Goal: Task Accomplishment & Management: Use online tool/utility

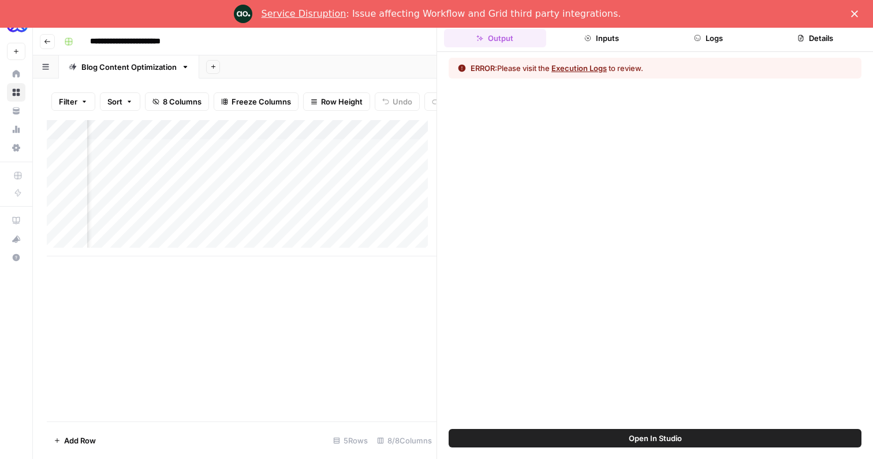
click at [854, 13] on polygon "Close" at bounding box center [854, 13] width 7 height 7
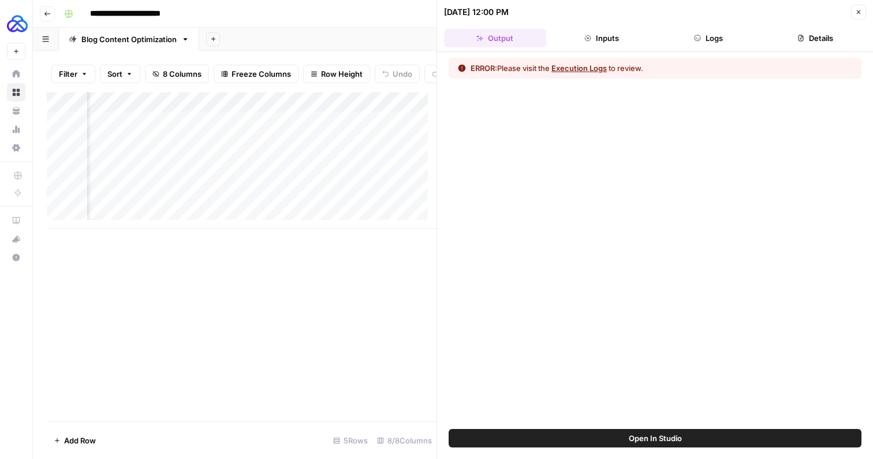
scroll to position [0, 689]
click at [259, 128] on div "Add Column" at bounding box center [242, 160] width 390 height 136
click at [729, 36] on button "Logs" at bounding box center [709, 38] width 102 height 18
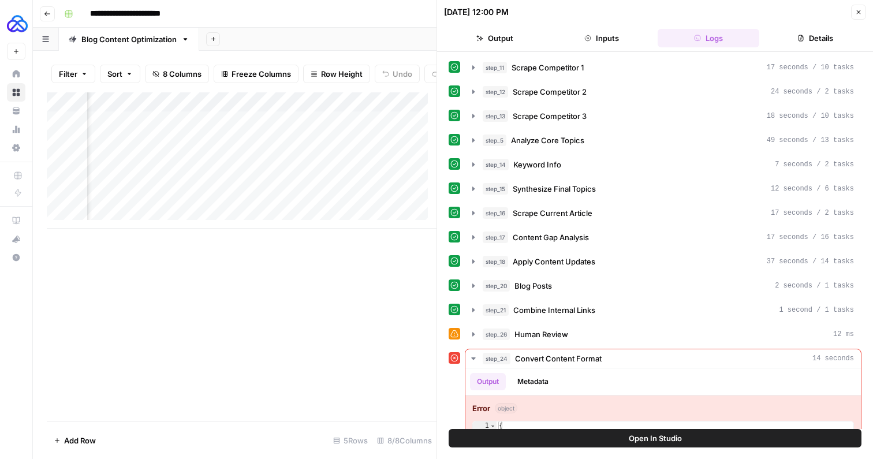
scroll to position [42, 0]
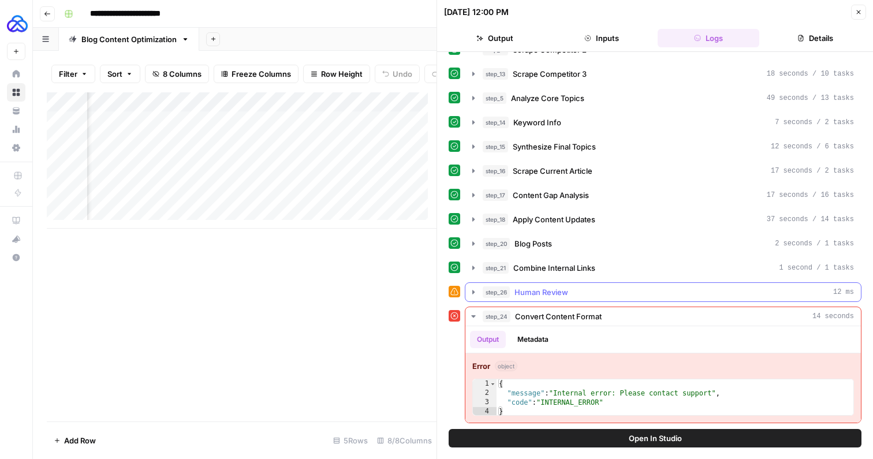
click at [472, 294] on icon "button" at bounding box center [473, 292] width 2 height 4
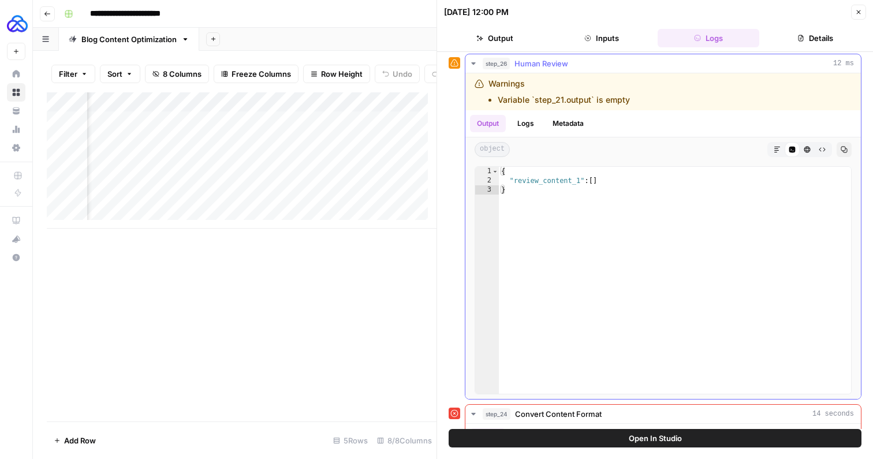
scroll to position [277, 0]
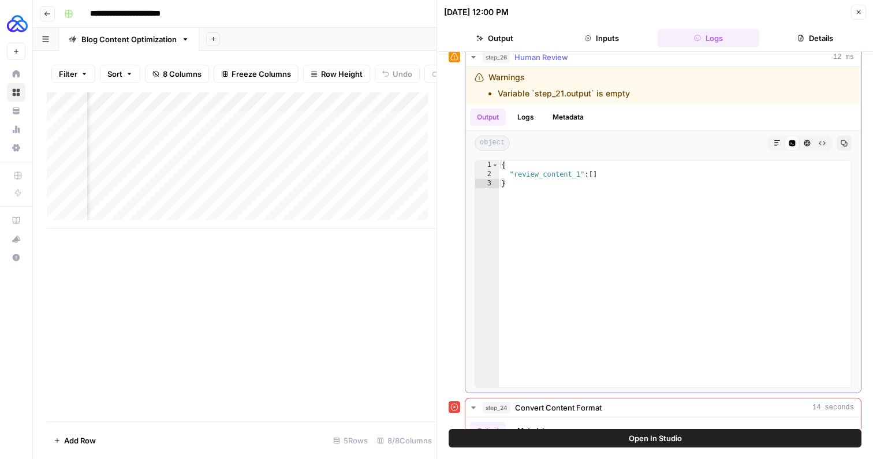
click at [472, 59] on icon "button" at bounding box center [473, 57] width 9 height 9
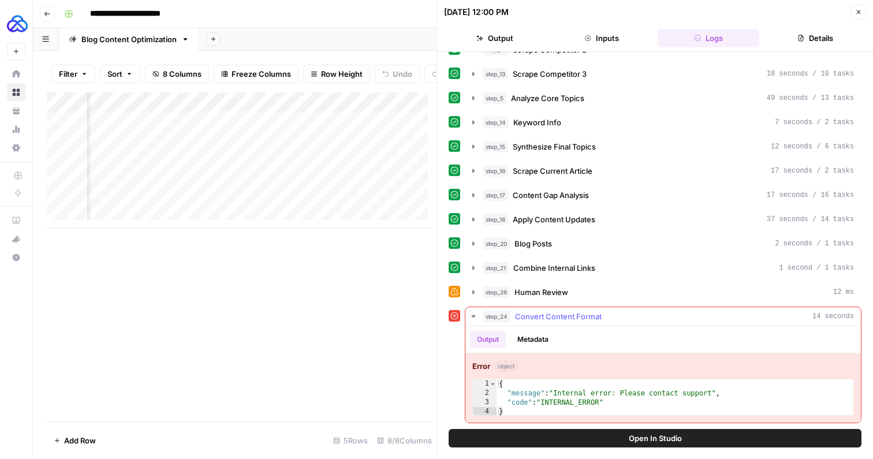
click at [475, 317] on icon "button" at bounding box center [473, 316] width 9 height 9
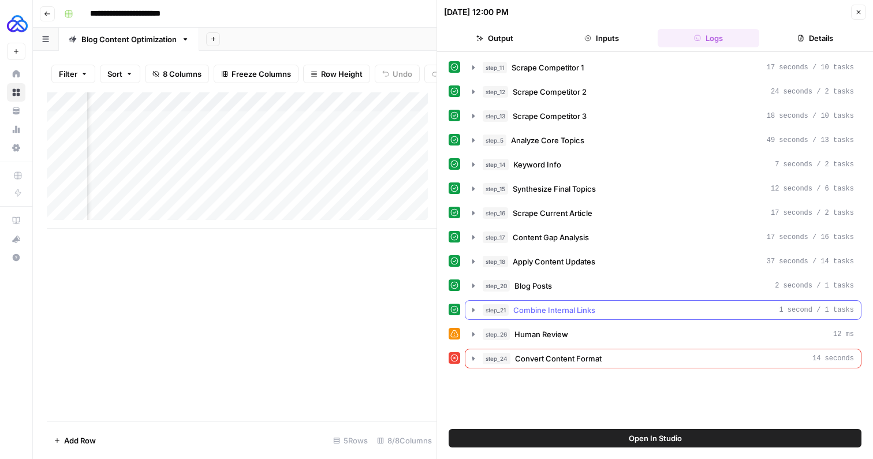
scroll to position [0, 0]
click at [474, 360] on icon "button" at bounding box center [473, 358] width 9 height 9
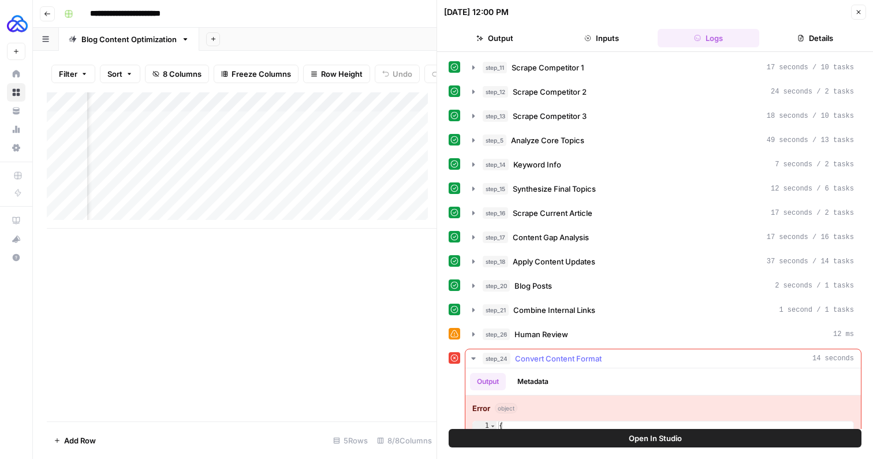
scroll to position [42, 0]
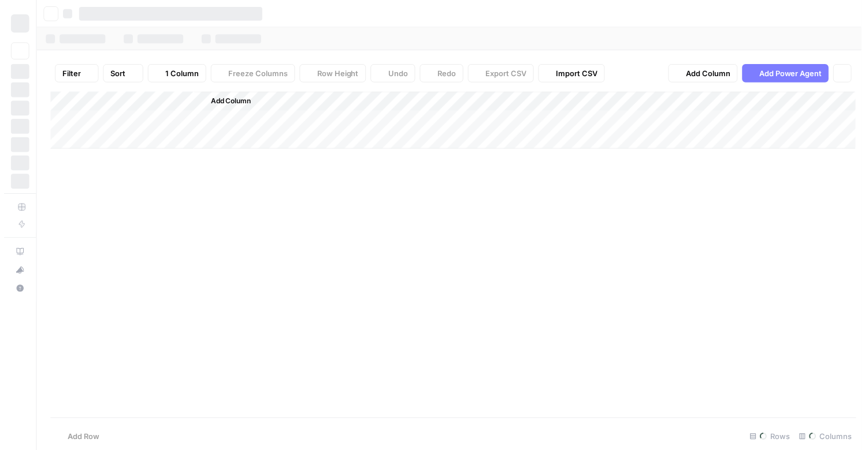
scroll to position [0, 361]
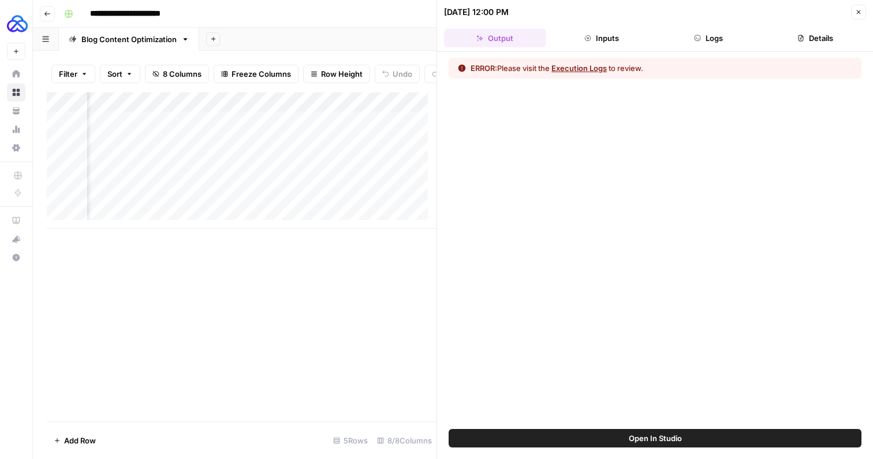
click at [701, 34] on button "Logs" at bounding box center [709, 38] width 102 height 18
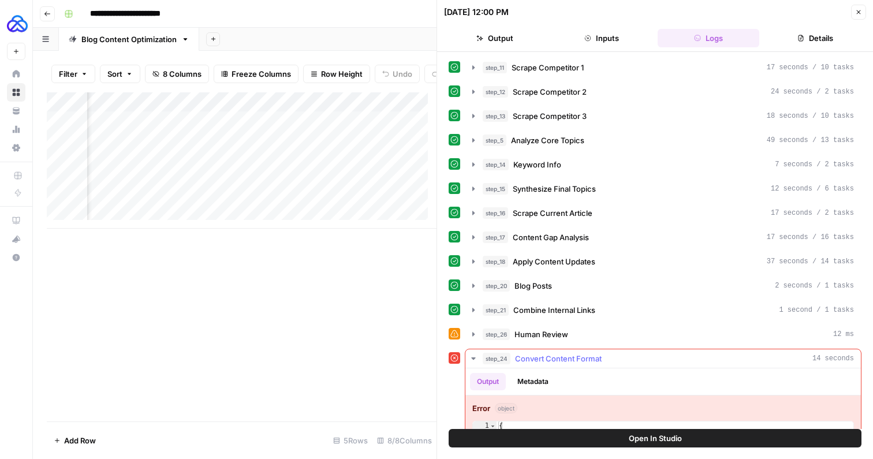
scroll to position [42, 0]
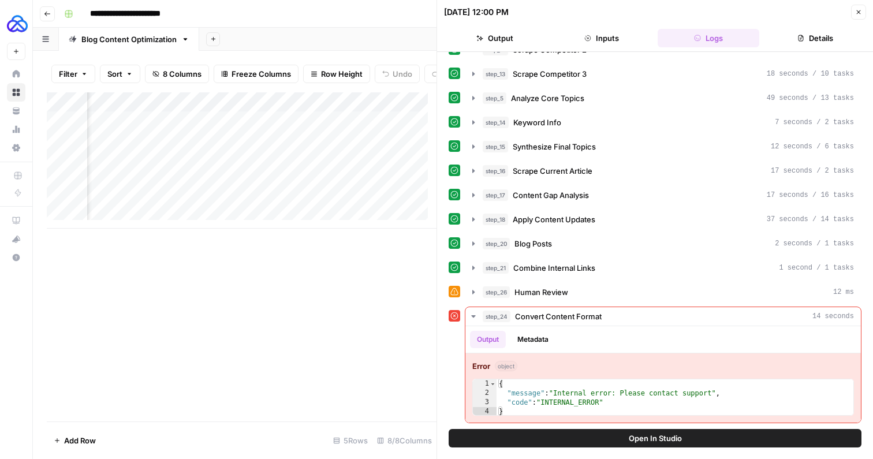
click at [862, 12] on span "Close" at bounding box center [862, 12] width 1 height 1
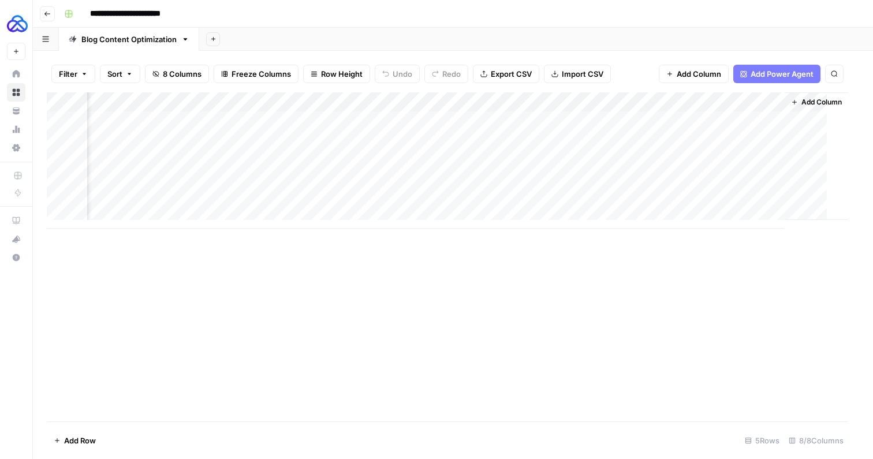
scroll to position [0, 338]
click at [620, 120] on div "Add Column" at bounding box center [453, 160] width 813 height 136
